Goal: Task Accomplishment & Management: Manage account settings

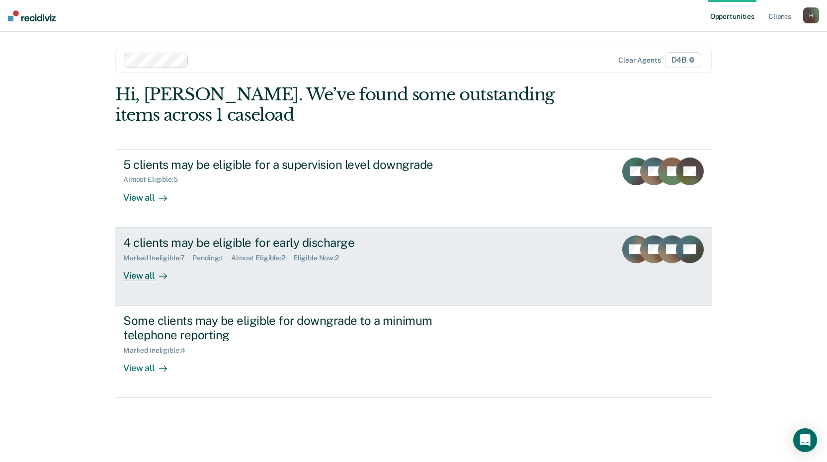
click at [148, 277] on div "View all" at bounding box center [151, 271] width 56 height 19
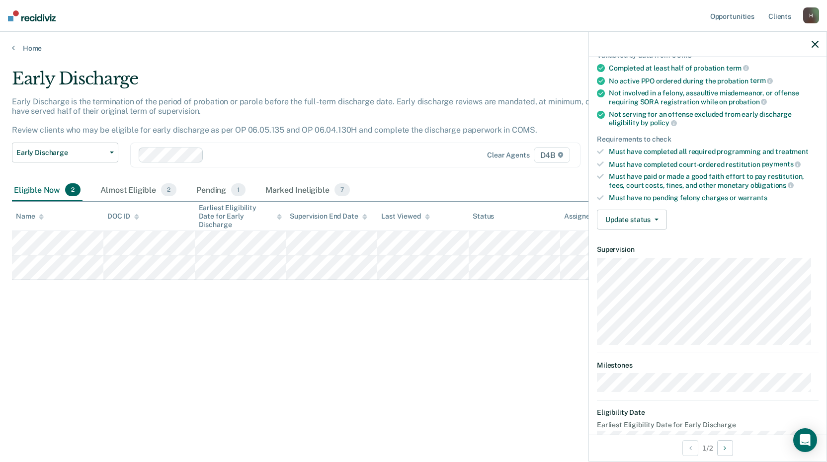
scroll to position [99, 0]
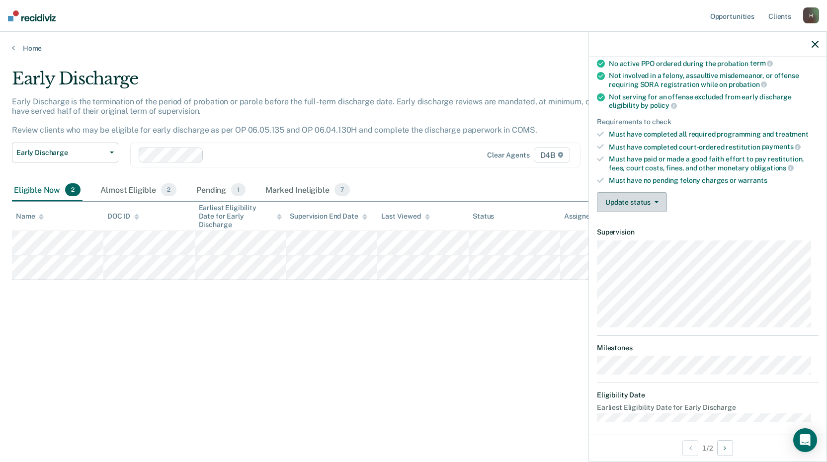
click at [631, 203] on button "Update status" at bounding box center [632, 202] width 70 height 20
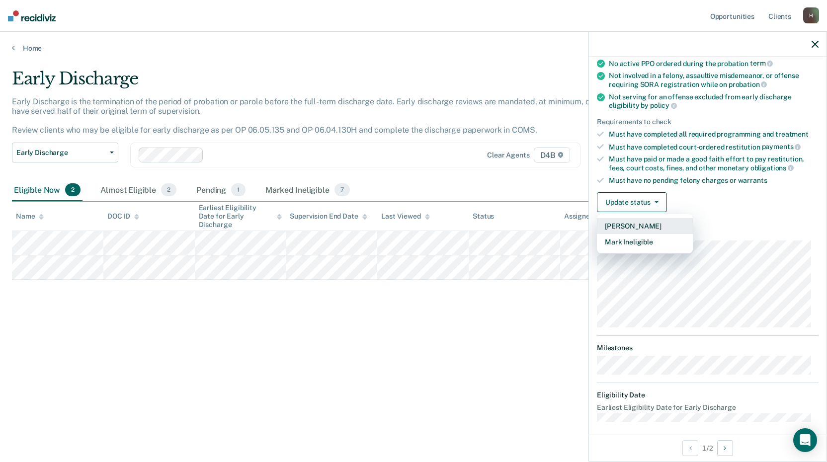
click at [638, 223] on button "[PERSON_NAME]" at bounding box center [645, 226] width 96 height 16
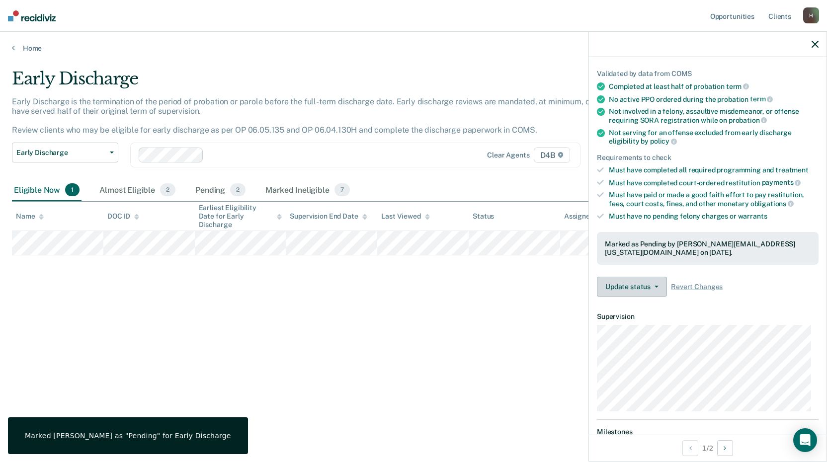
scroll to position [0, 0]
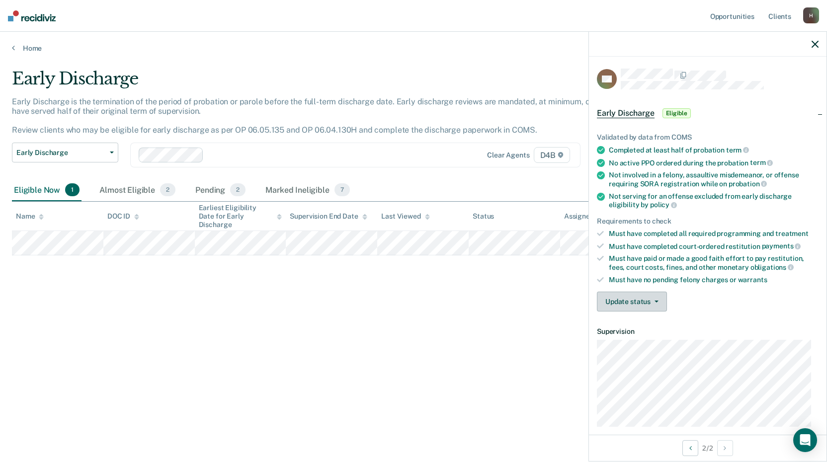
click at [637, 297] on button "Update status" at bounding box center [632, 302] width 70 height 20
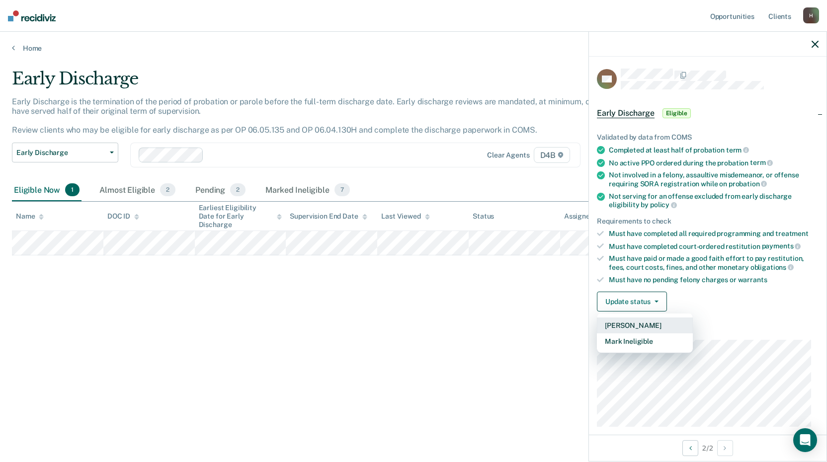
click at [647, 326] on button "[PERSON_NAME]" at bounding box center [645, 326] width 96 height 16
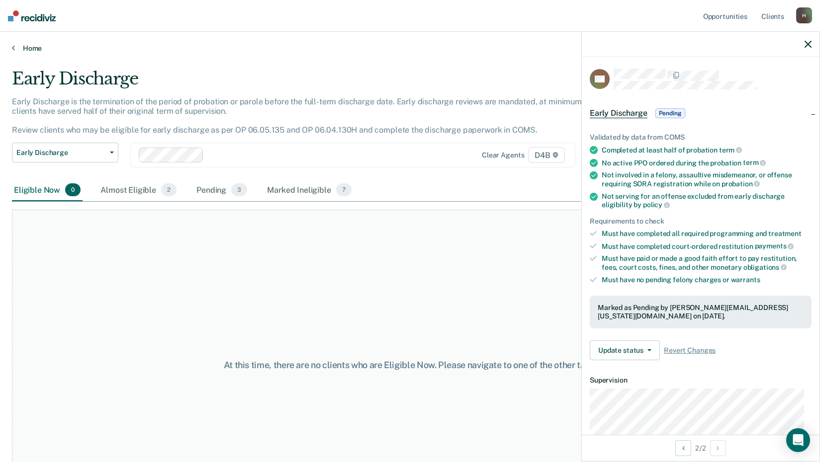
click at [22, 48] on link "Home" at bounding box center [410, 48] width 796 height 9
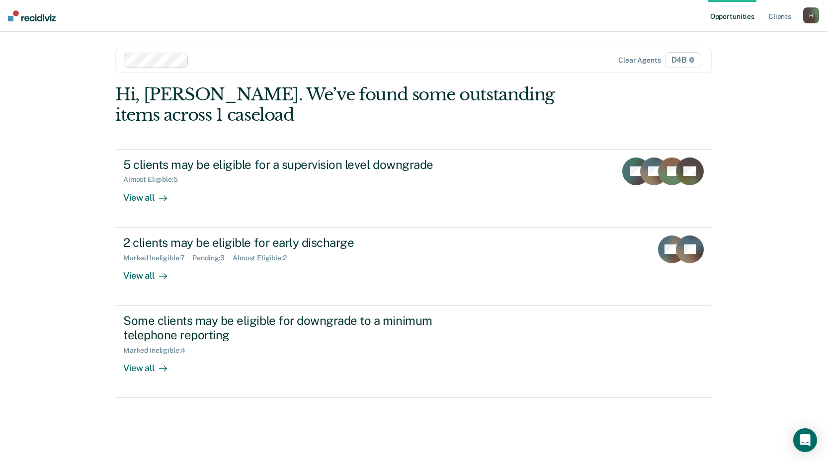
click at [806, 17] on div "H" at bounding box center [811, 15] width 16 height 16
click at [745, 64] on link "Log Out" at bounding box center [771, 65] width 80 height 8
